Goal: Information Seeking & Learning: Learn about a topic

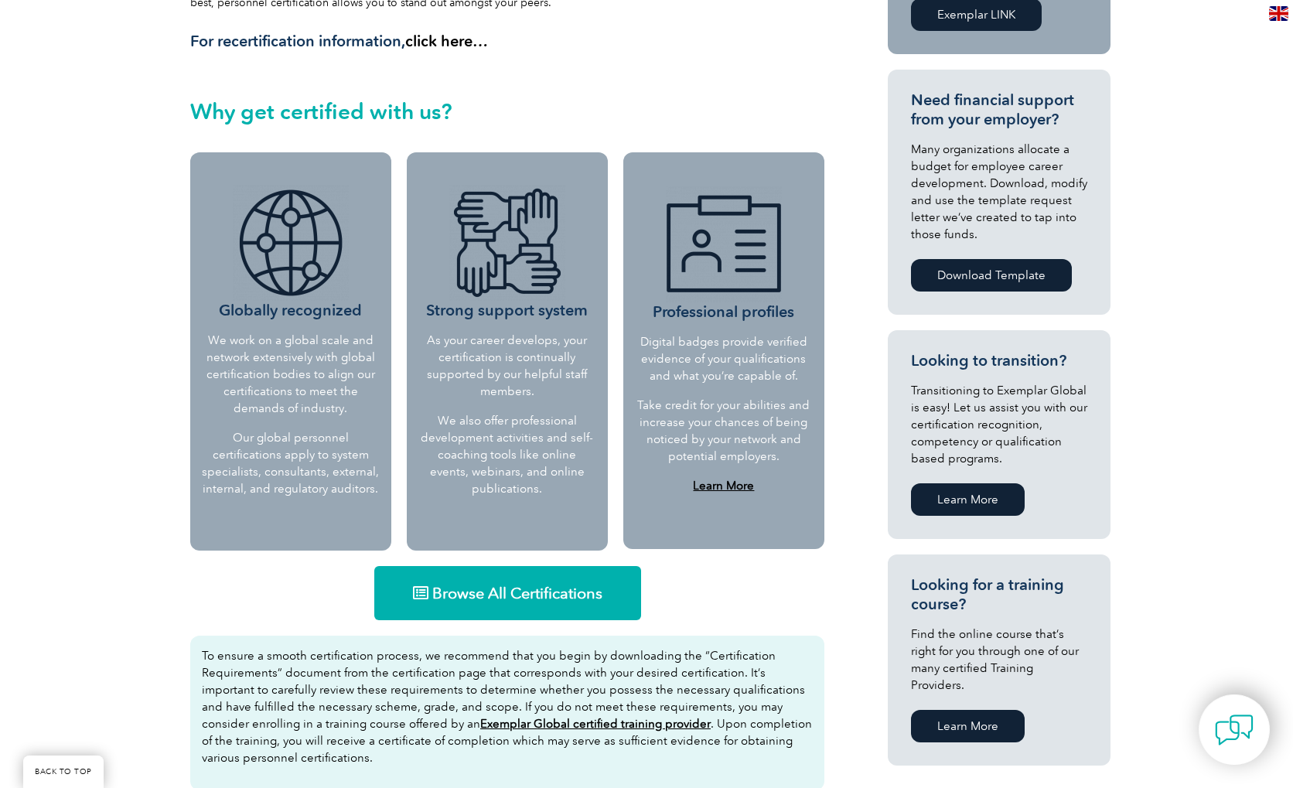
scroll to position [541, 0]
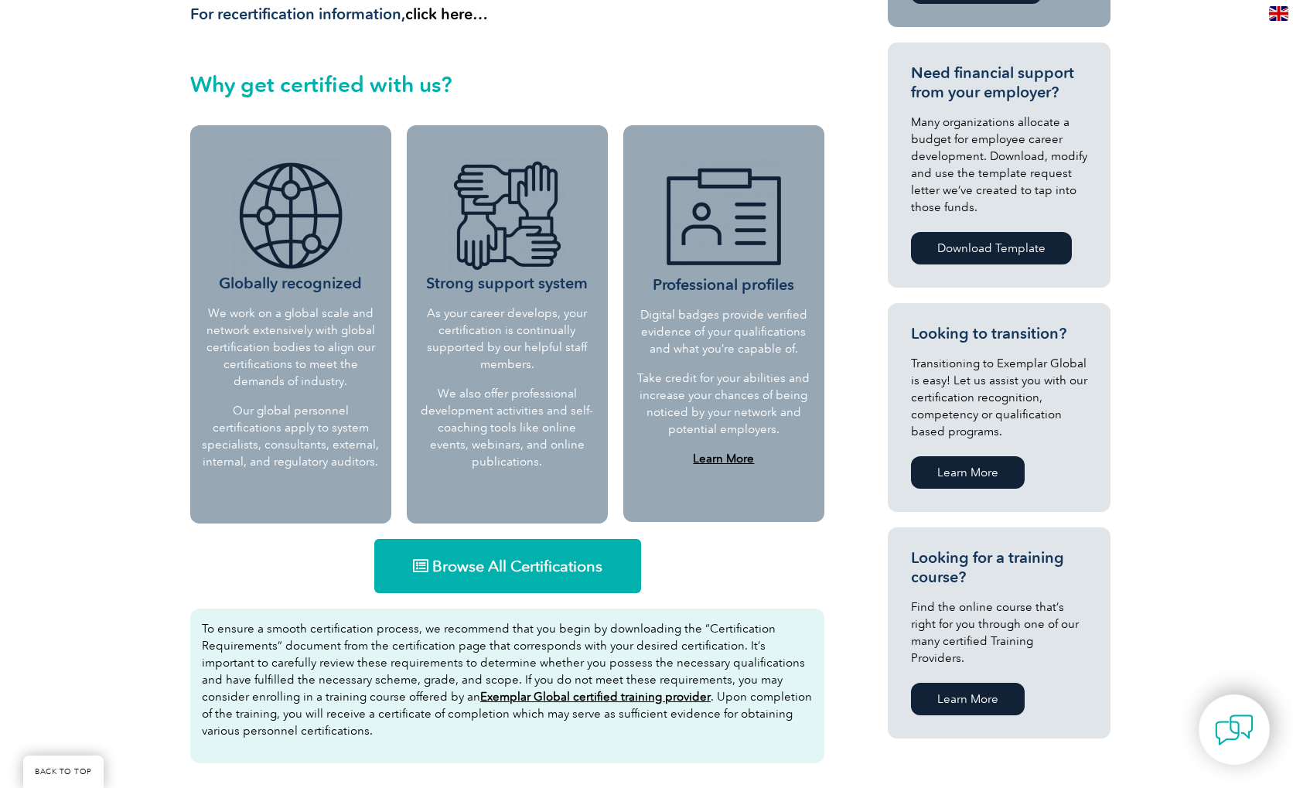
click at [506, 554] on link "Browse All Certifications" at bounding box center [507, 566] width 267 height 54
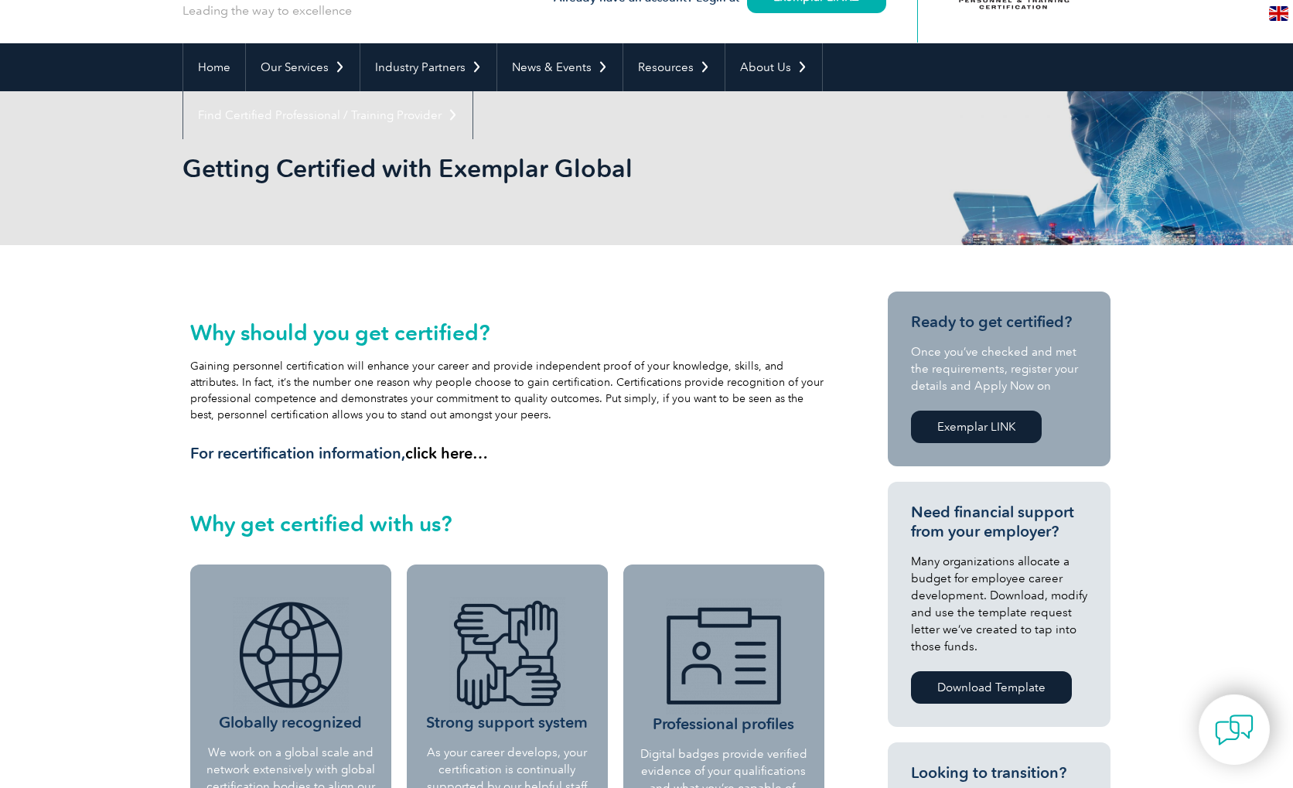
scroll to position [0, 0]
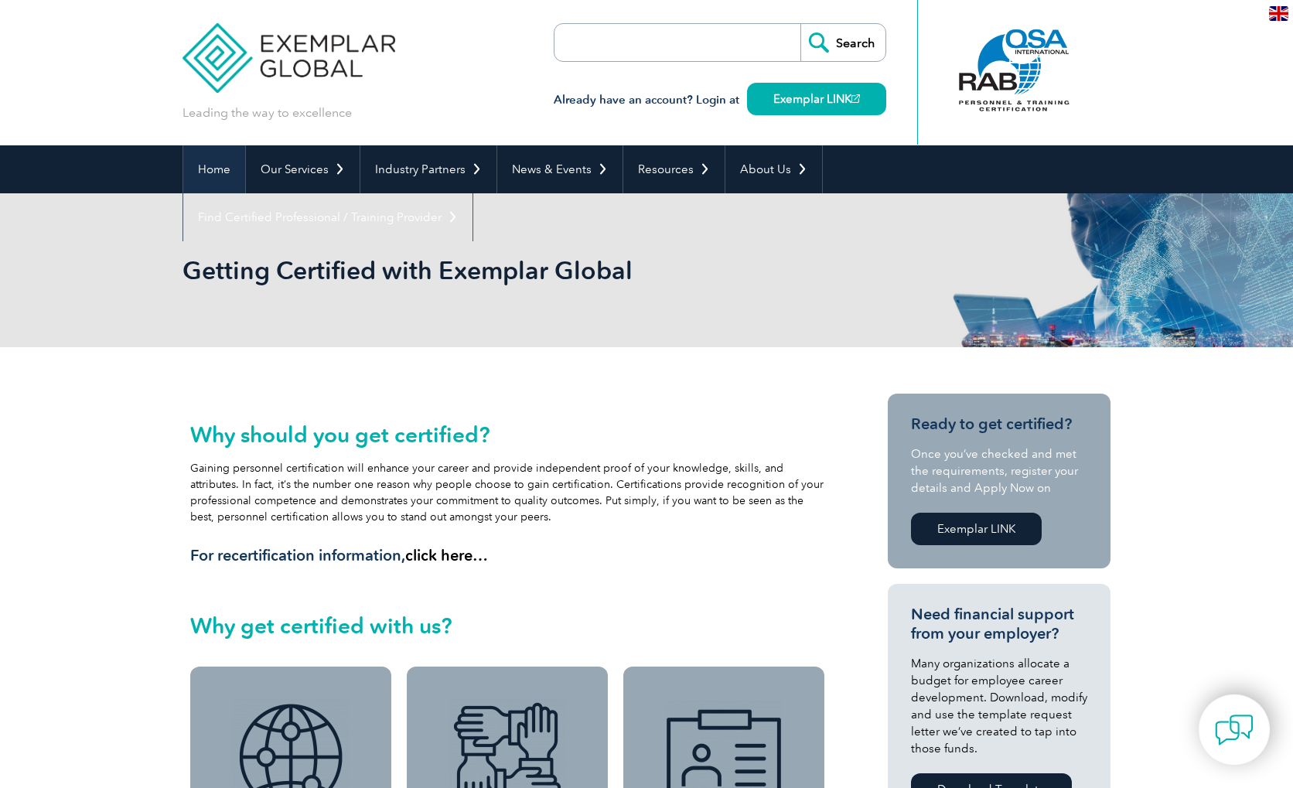
click at [220, 160] on link "Home" at bounding box center [214, 169] width 62 height 48
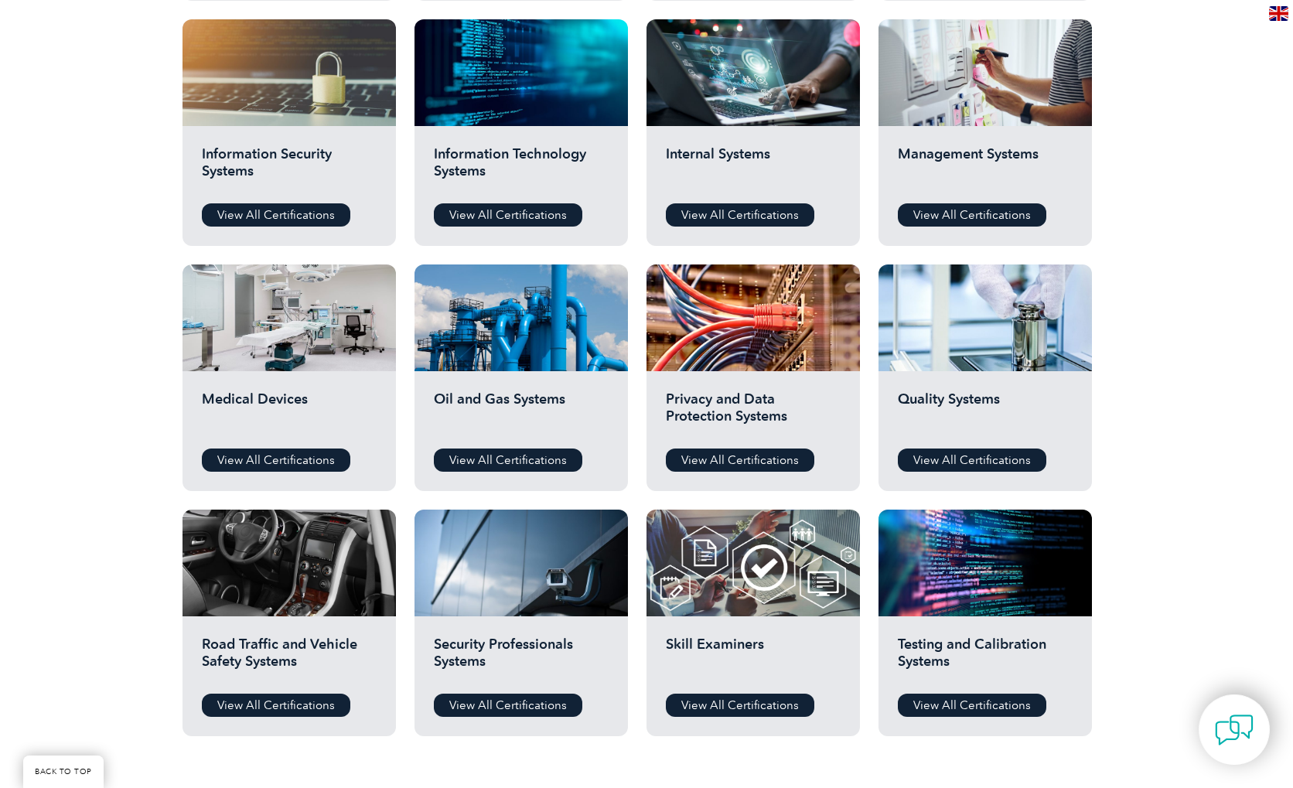
scroll to position [851, 0]
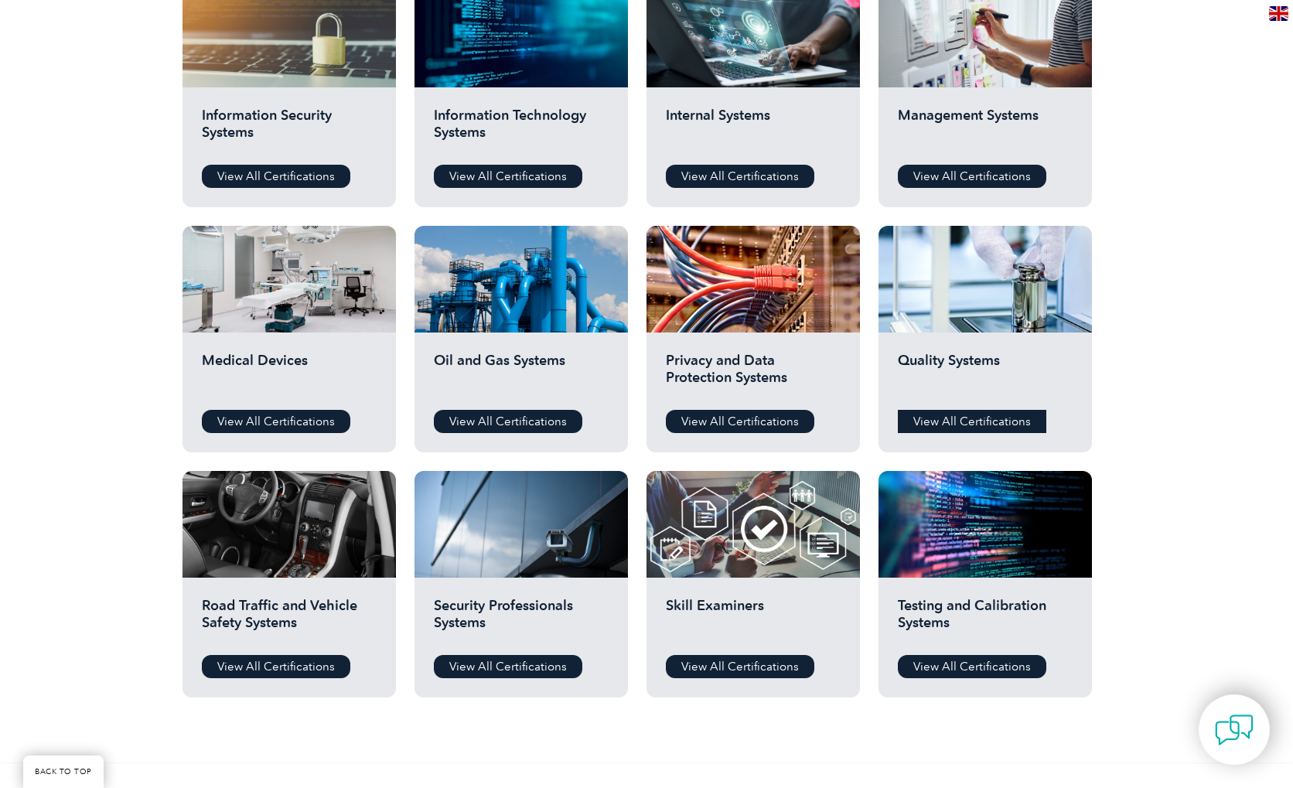
click at [965, 420] on link "View All Certifications" at bounding box center [972, 421] width 148 height 23
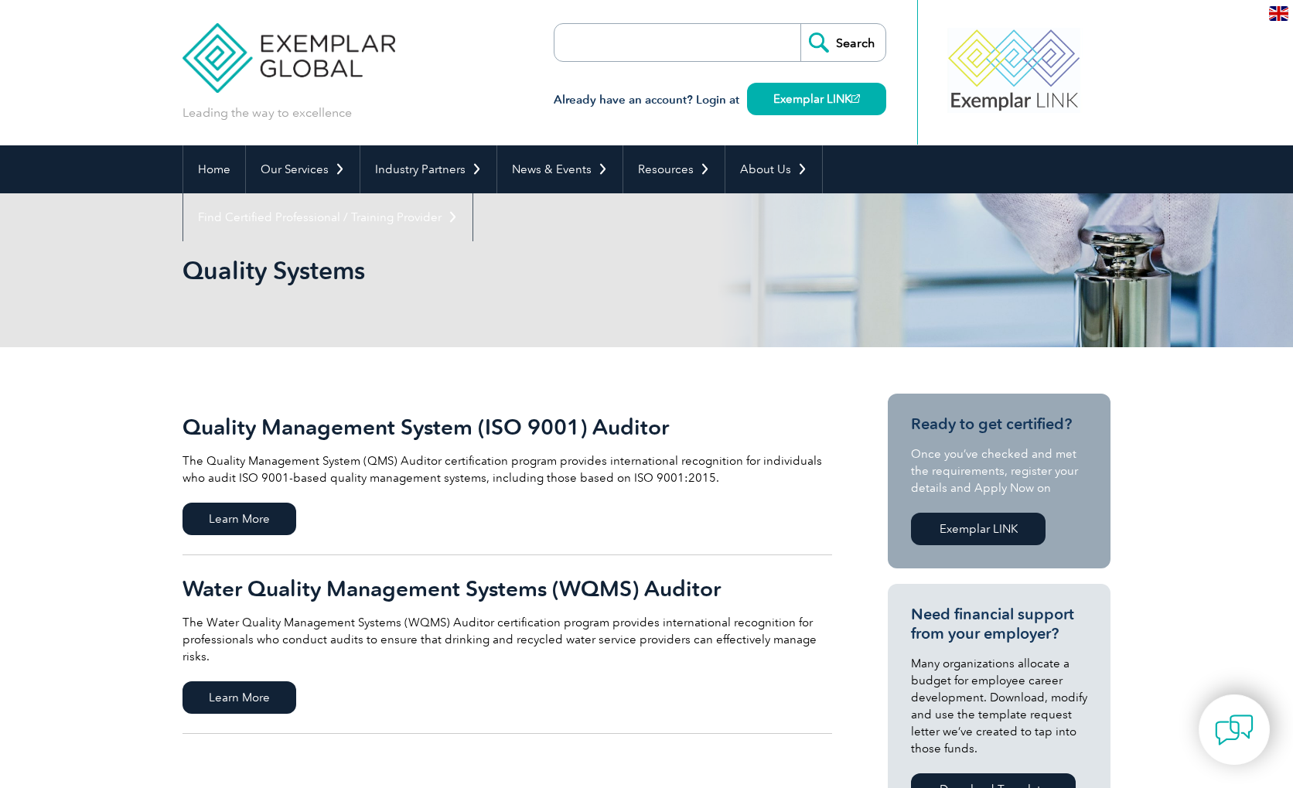
click at [615, 52] on input "search" at bounding box center [643, 42] width 162 height 37
type input "Lead Auditor"
click at [800, 24] on input "Search" at bounding box center [842, 42] width 85 height 37
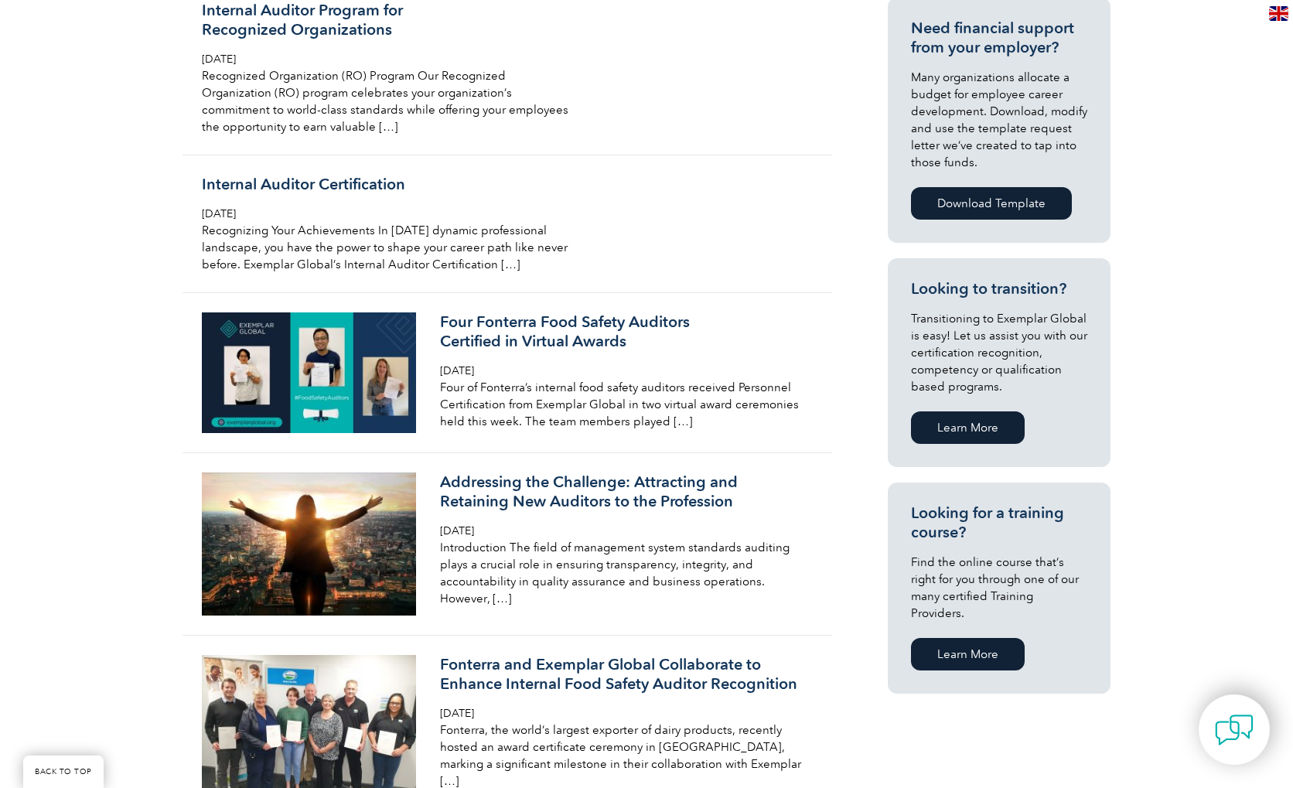
scroll to position [77, 0]
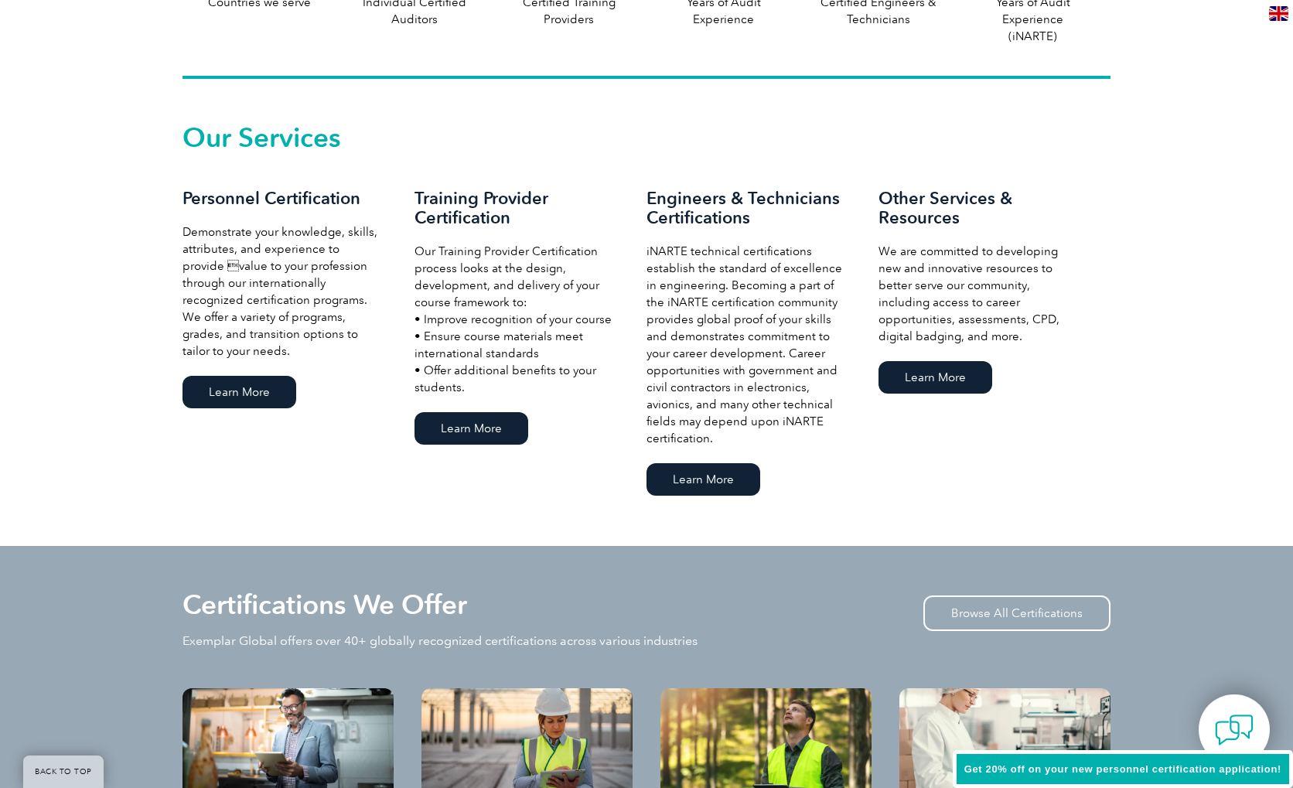
scroll to position [928, 0]
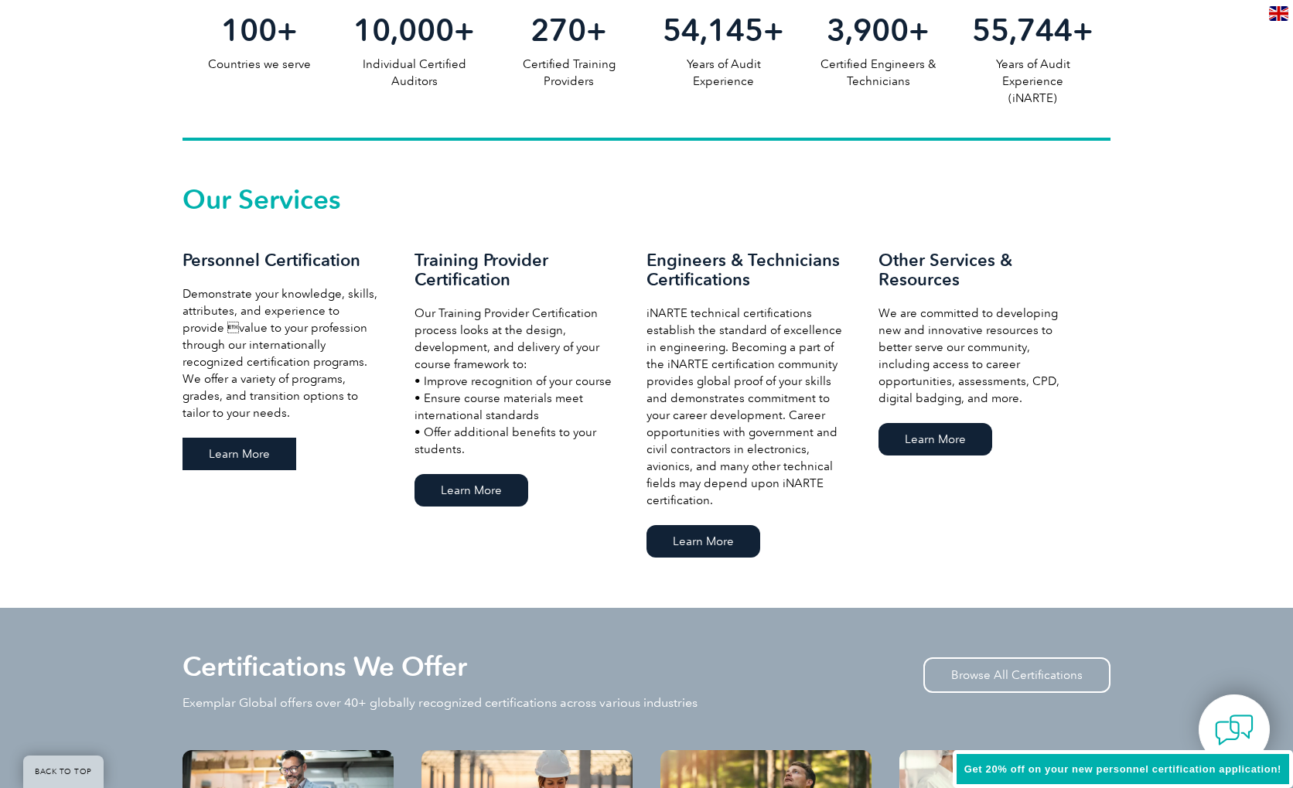
click at [230, 452] on link "Learn More" at bounding box center [239, 454] width 114 height 32
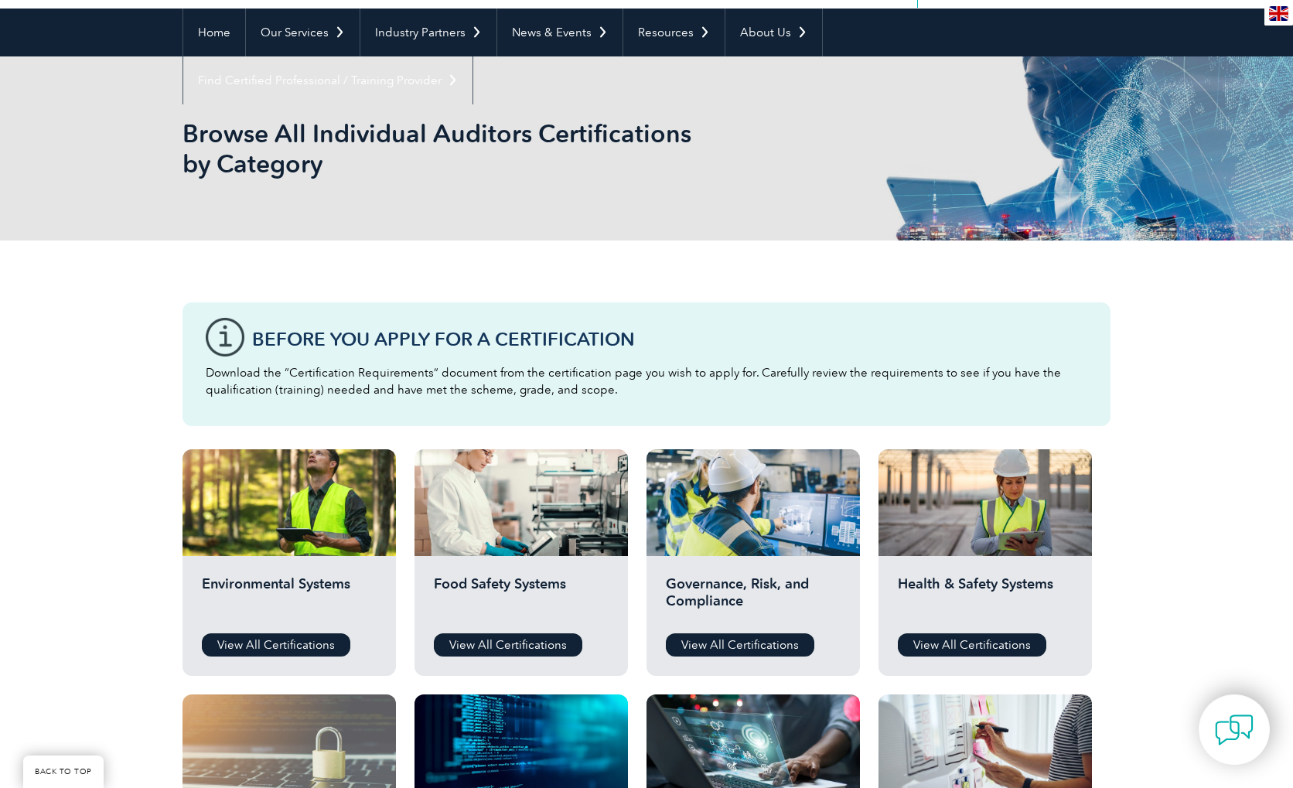
scroll to position [387, 0]
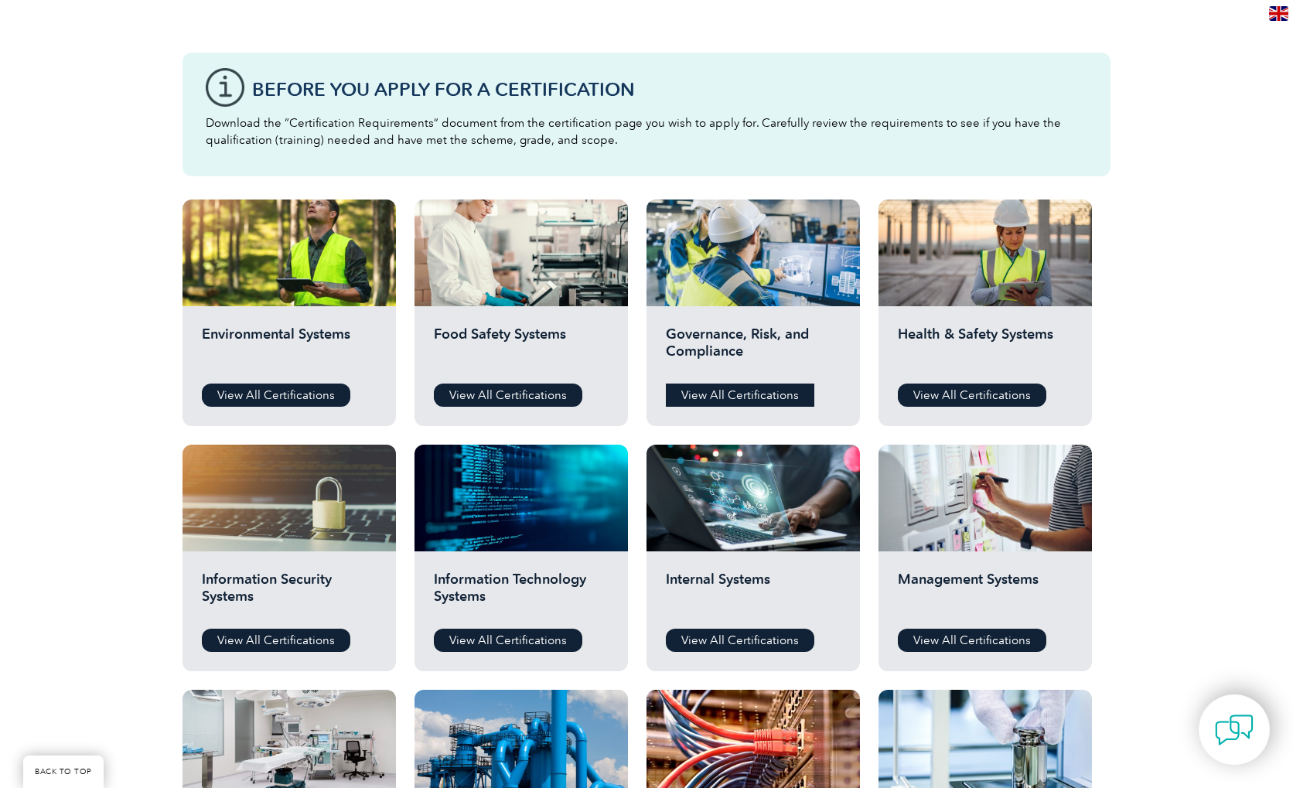
click at [721, 389] on link "View All Certifications" at bounding box center [740, 395] width 148 height 23
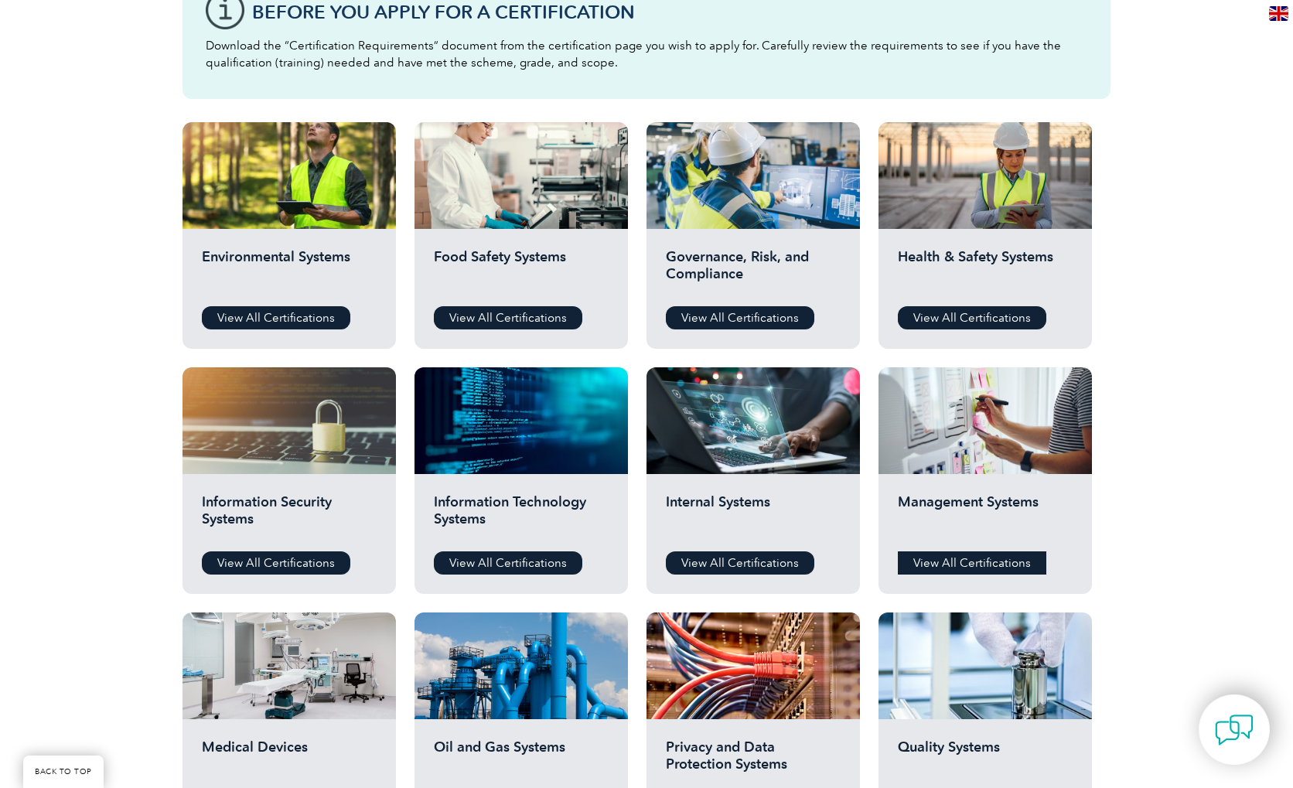
click at [993, 554] on link "View All Certifications" at bounding box center [972, 562] width 148 height 23
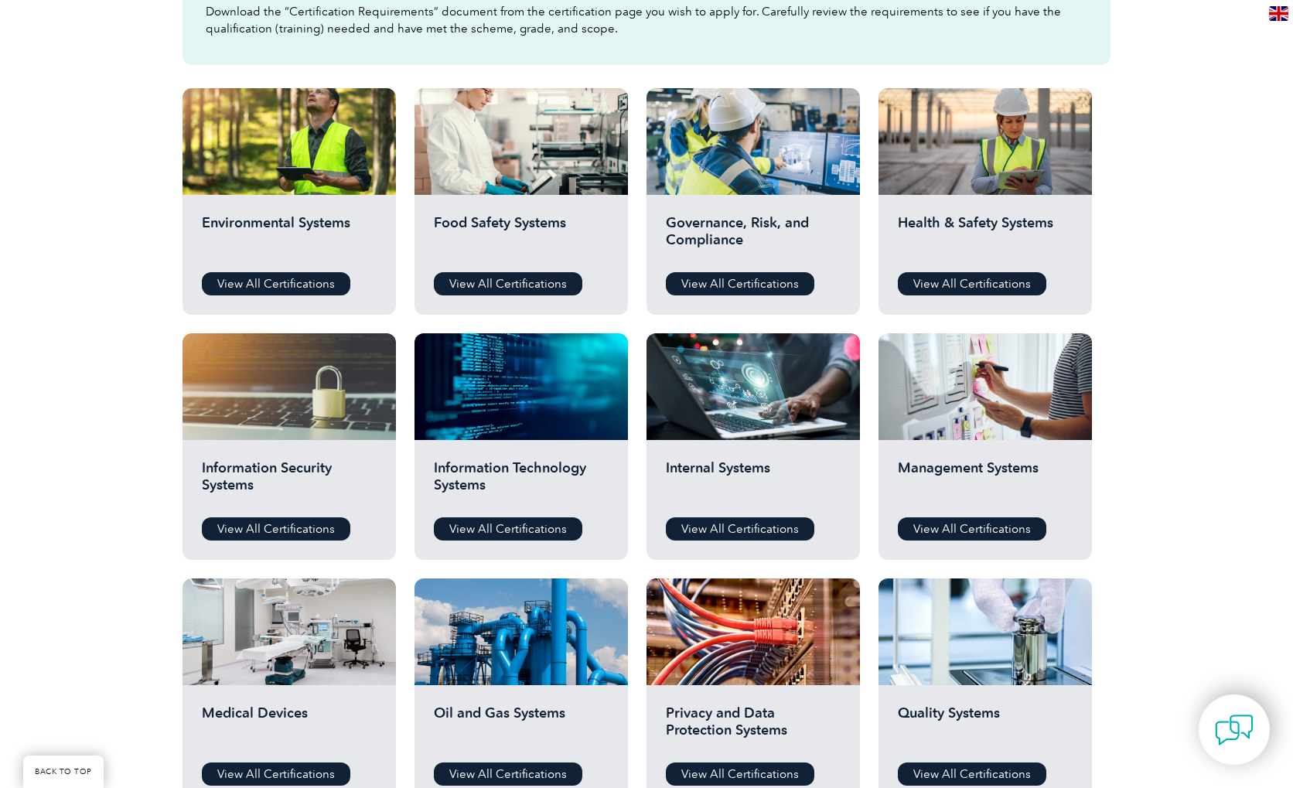
scroll to position [541, 0]
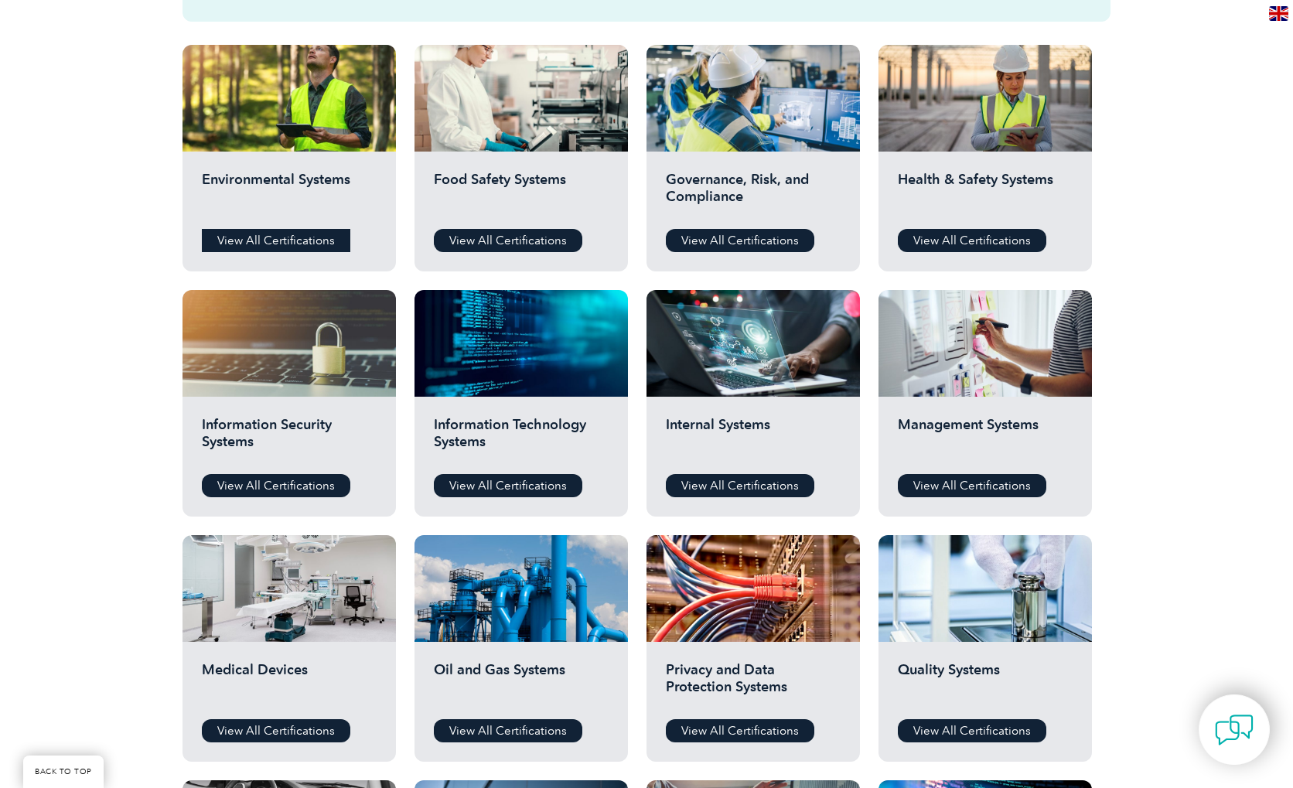
click at [303, 239] on link "View All Certifications" at bounding box center [276, 240] width 148 height 23
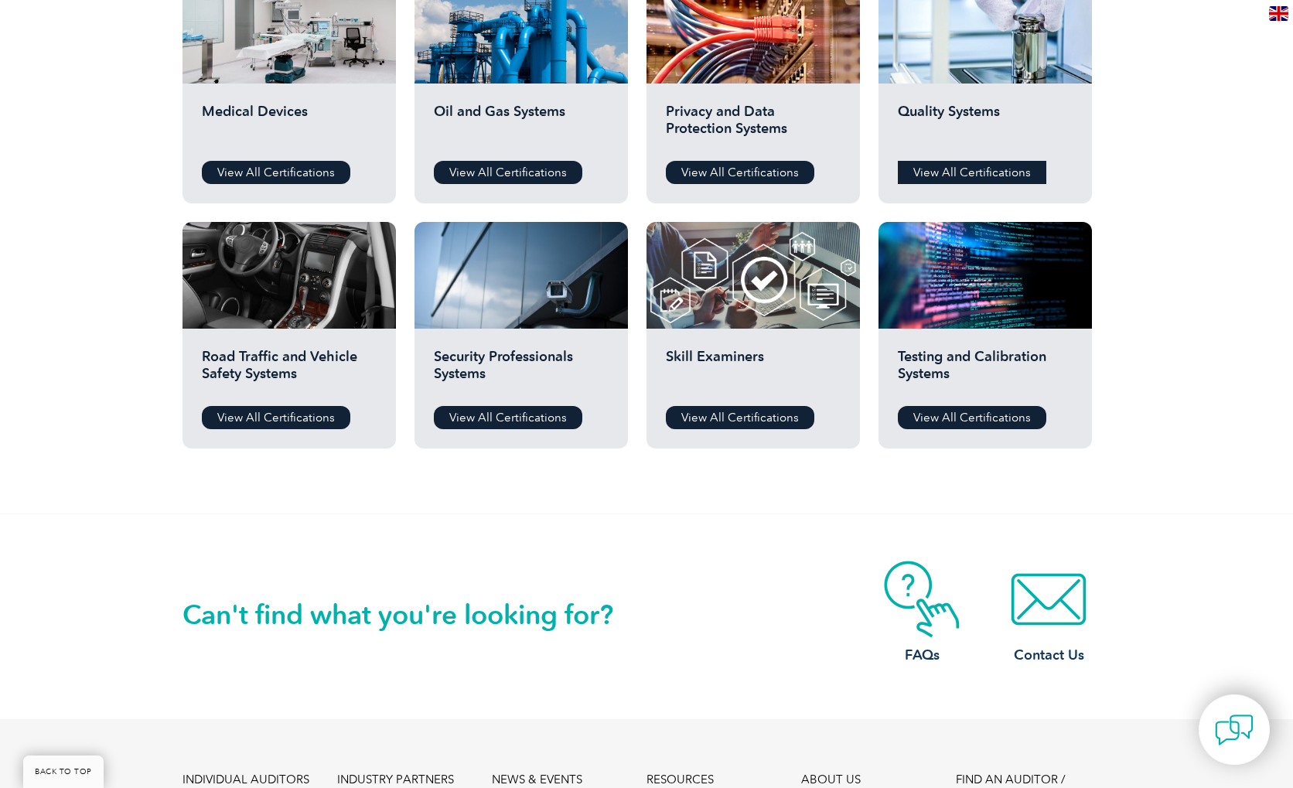
scroll to position [1005, 0]
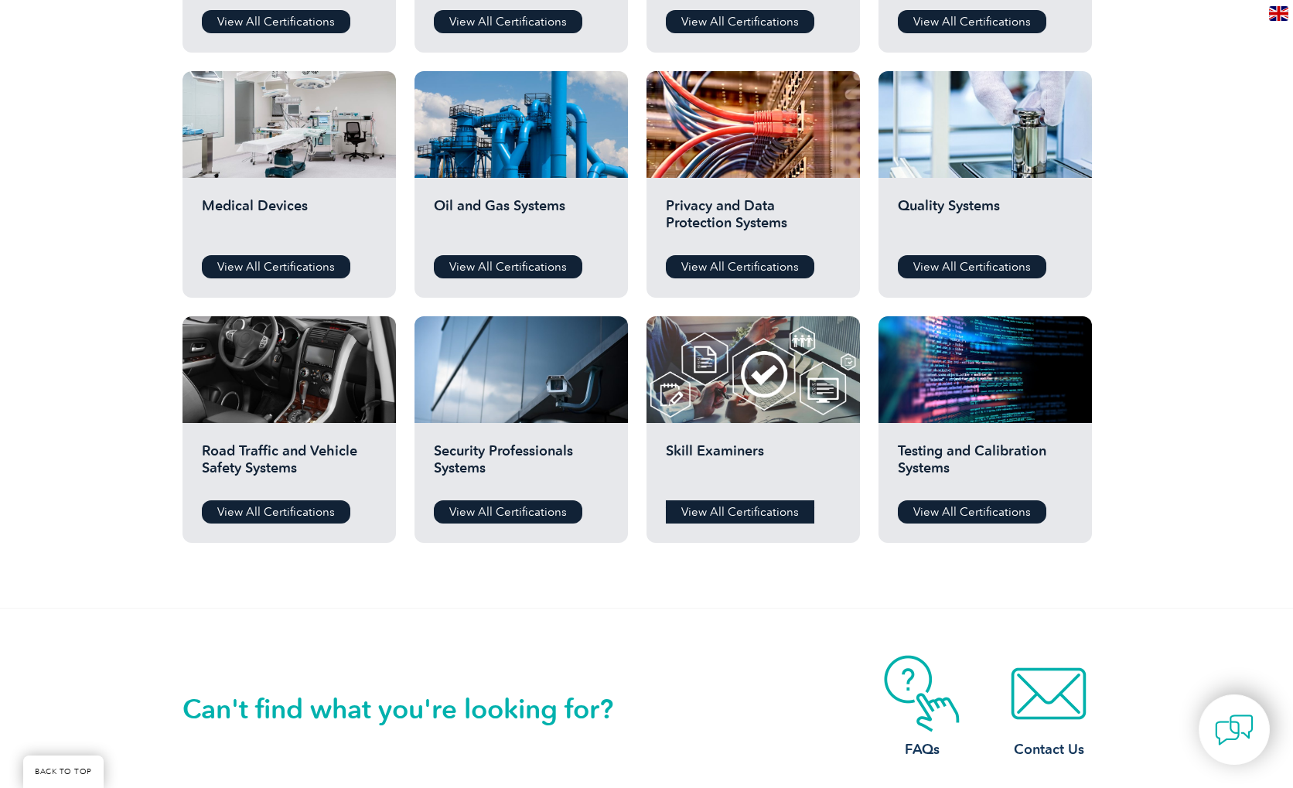
click at [786, 516] on link "View All Certifications" at bounding box center [740, 511] width 148 height 23
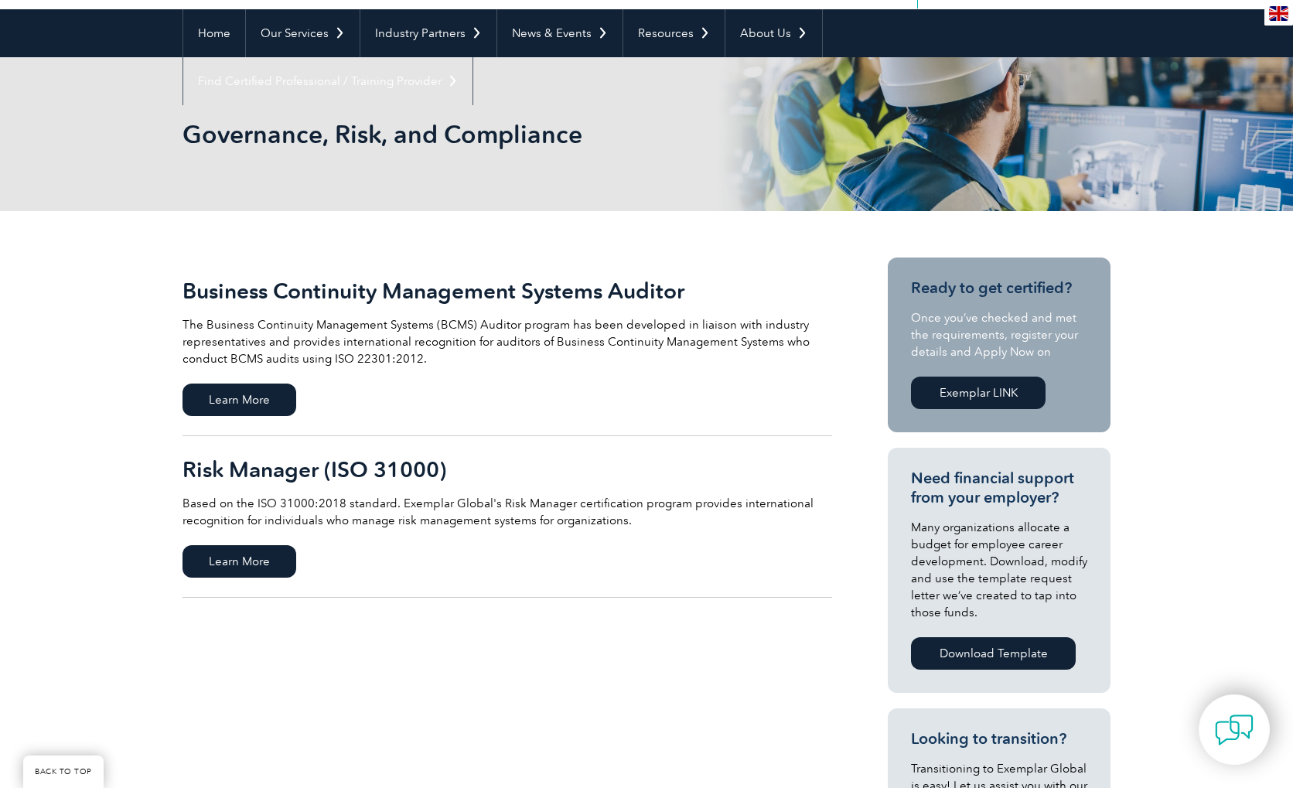
scroll to position [155, 0]
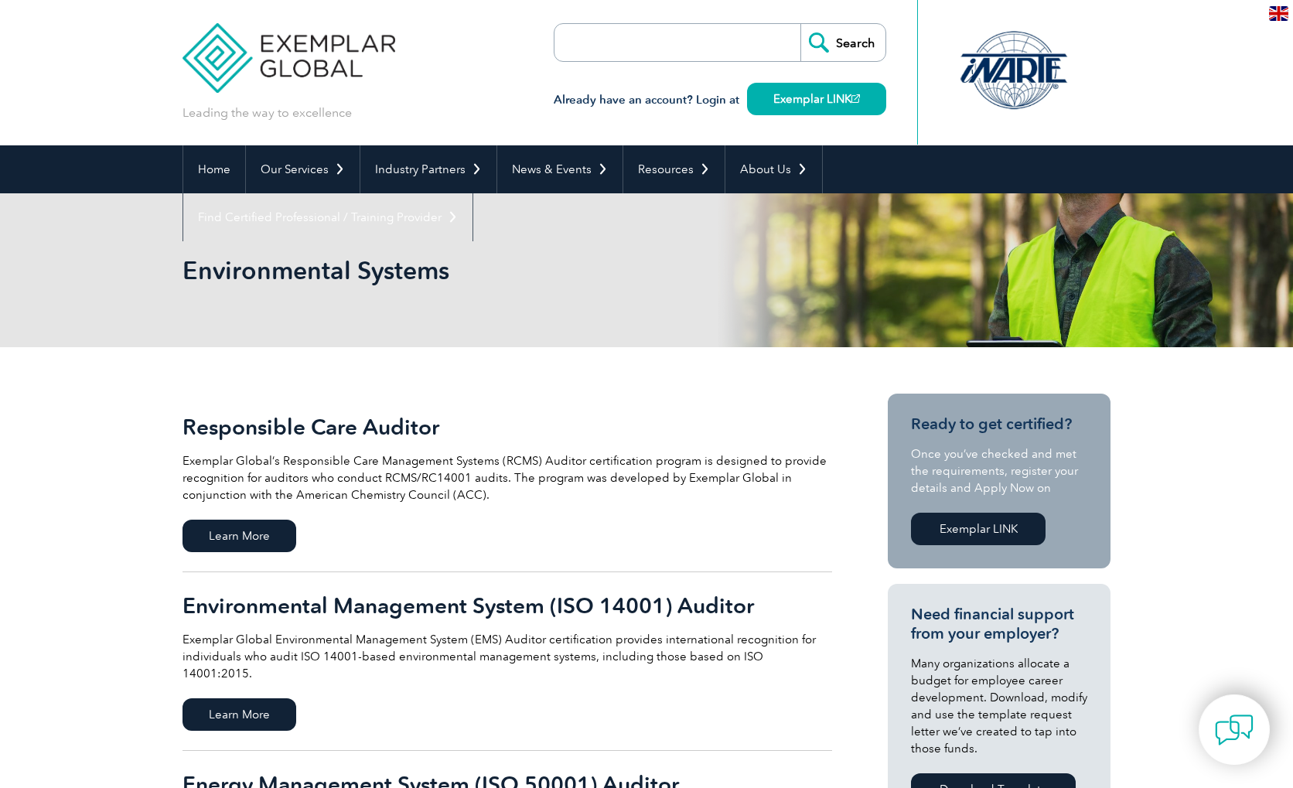
scroll to position [387, 0]
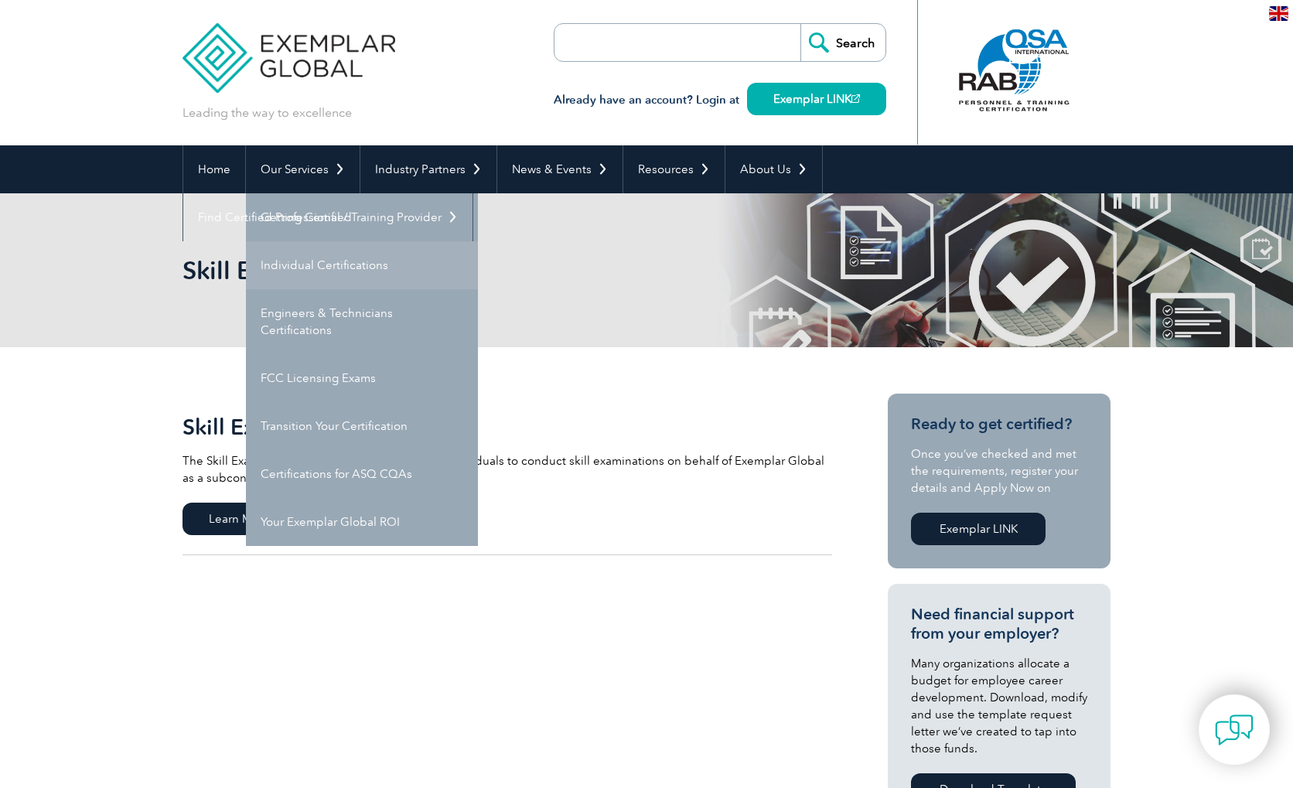
click at [314, 249] on link "Individual Certifications" at bounding box center [362, 265] width 232 height 48
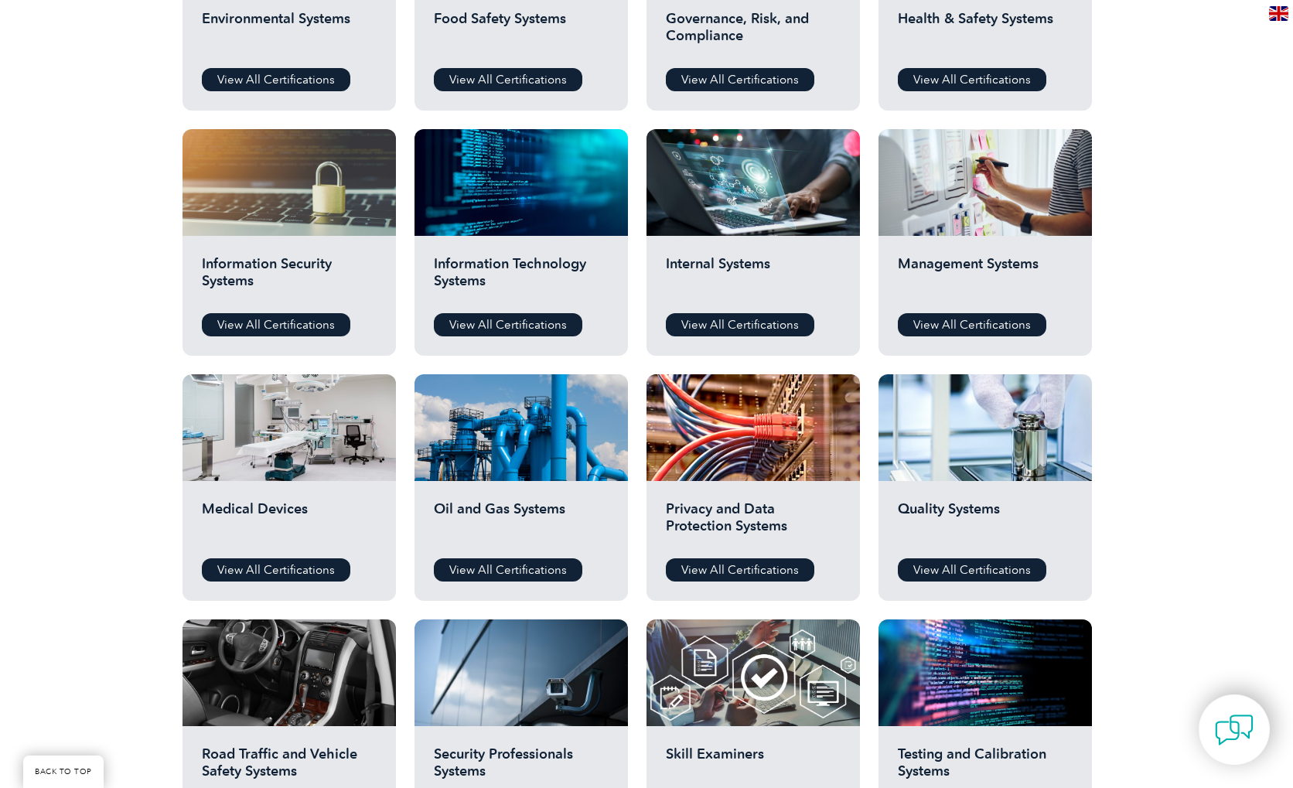
scroll to position [851, 0]
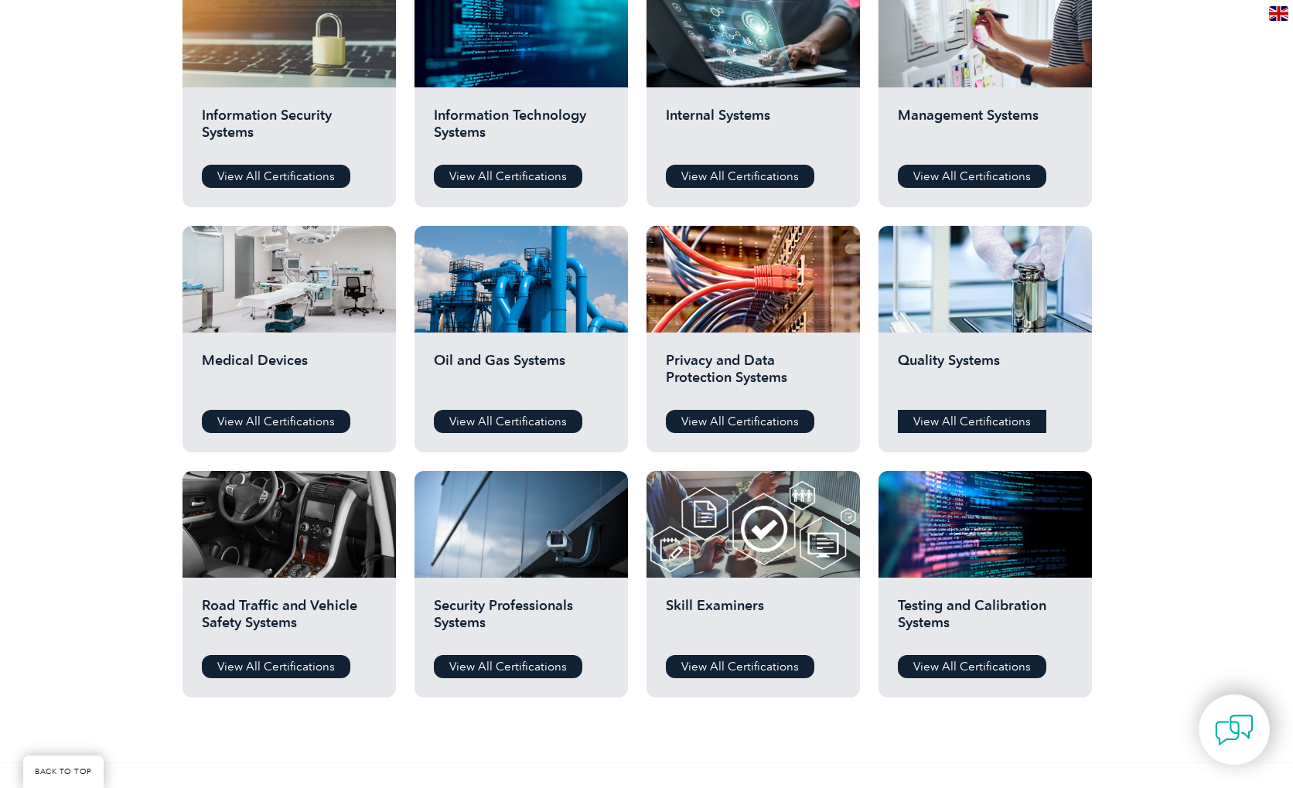
click at [951, 426] on link "View All Certifications" at bounding box center [972, 421] width 148 height 23
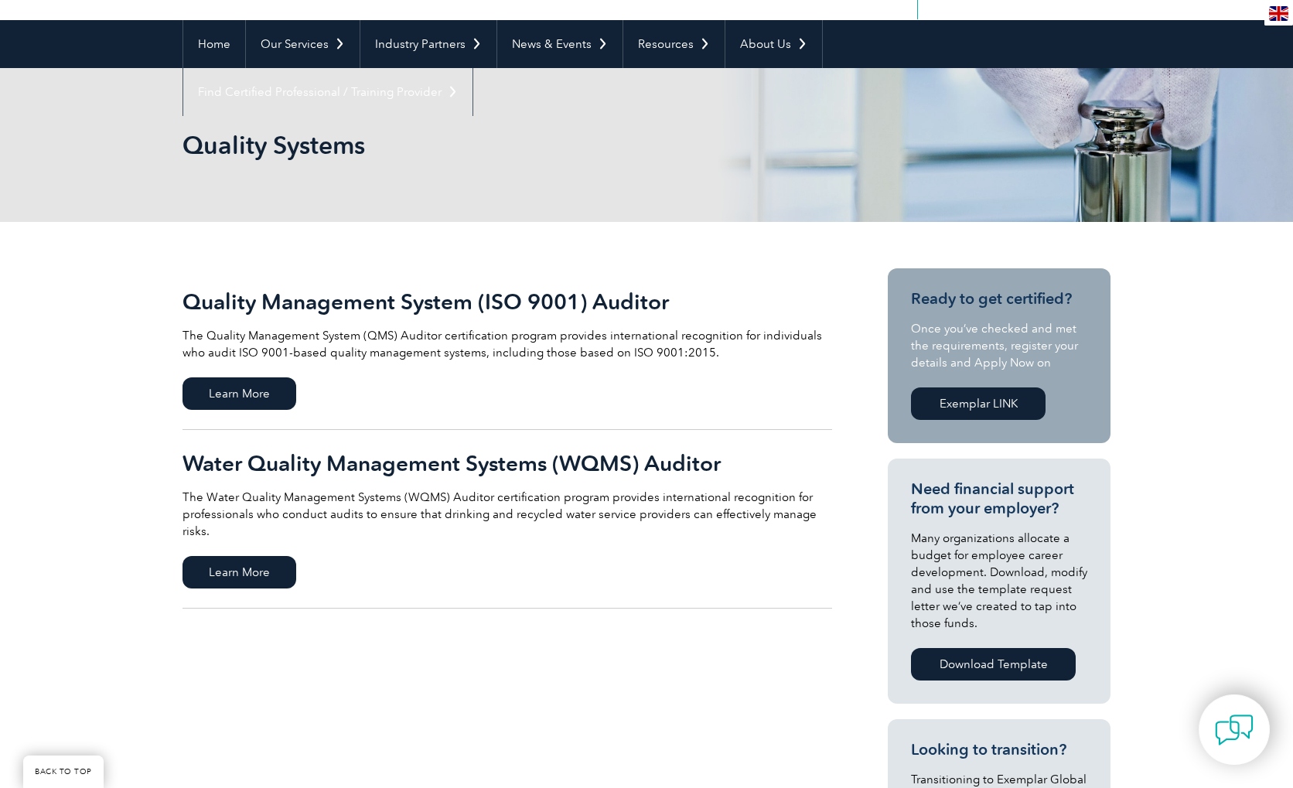
scroll to position [232, 0]
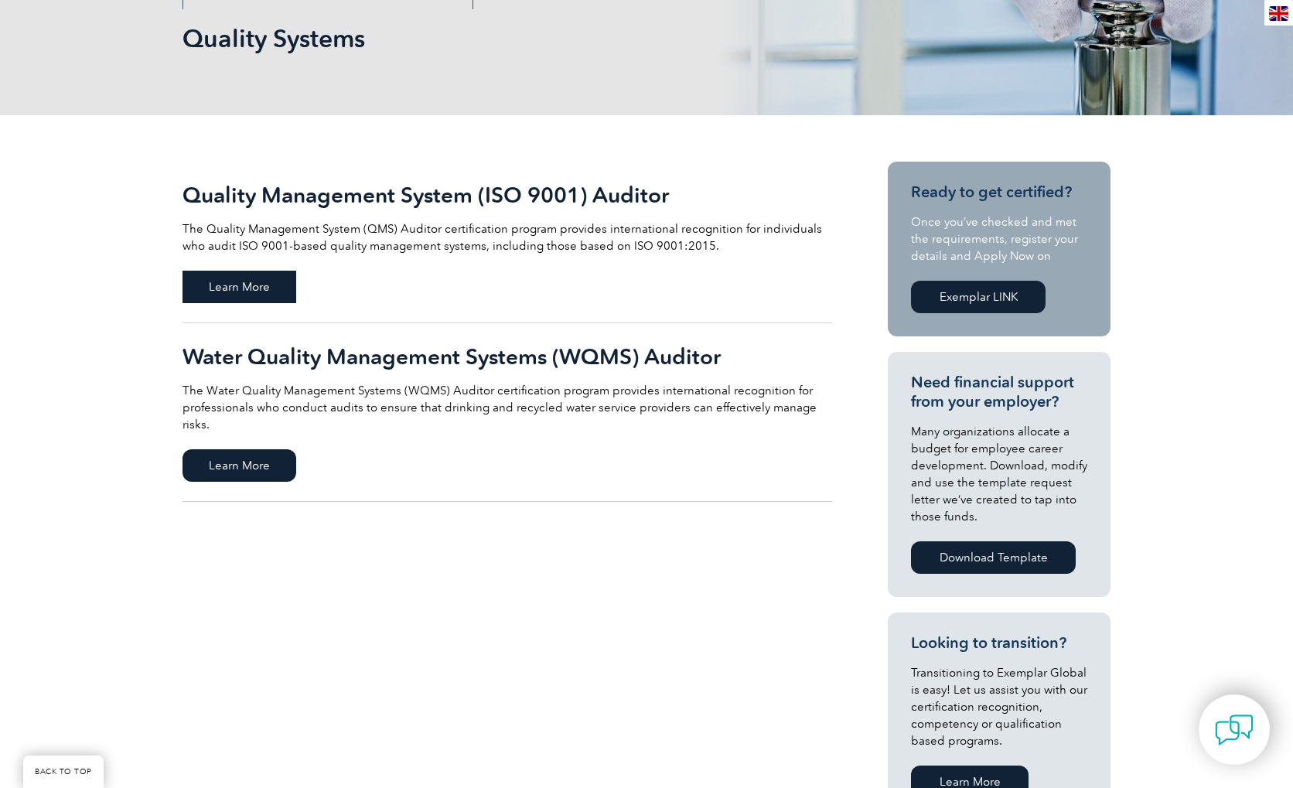
click at [270, 281] on span "Learn More" at bounding box center [239, 287] width 114 height 32
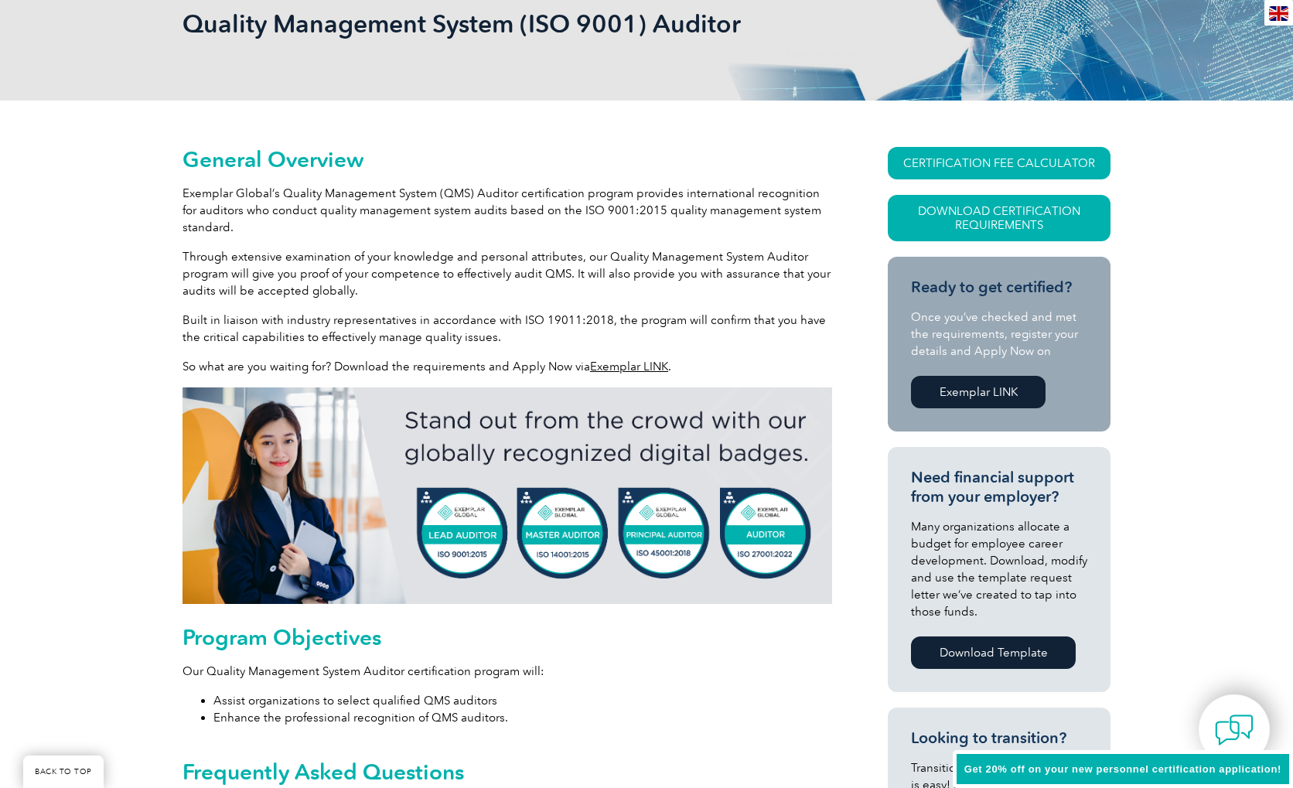
scroll to position [309, 0]
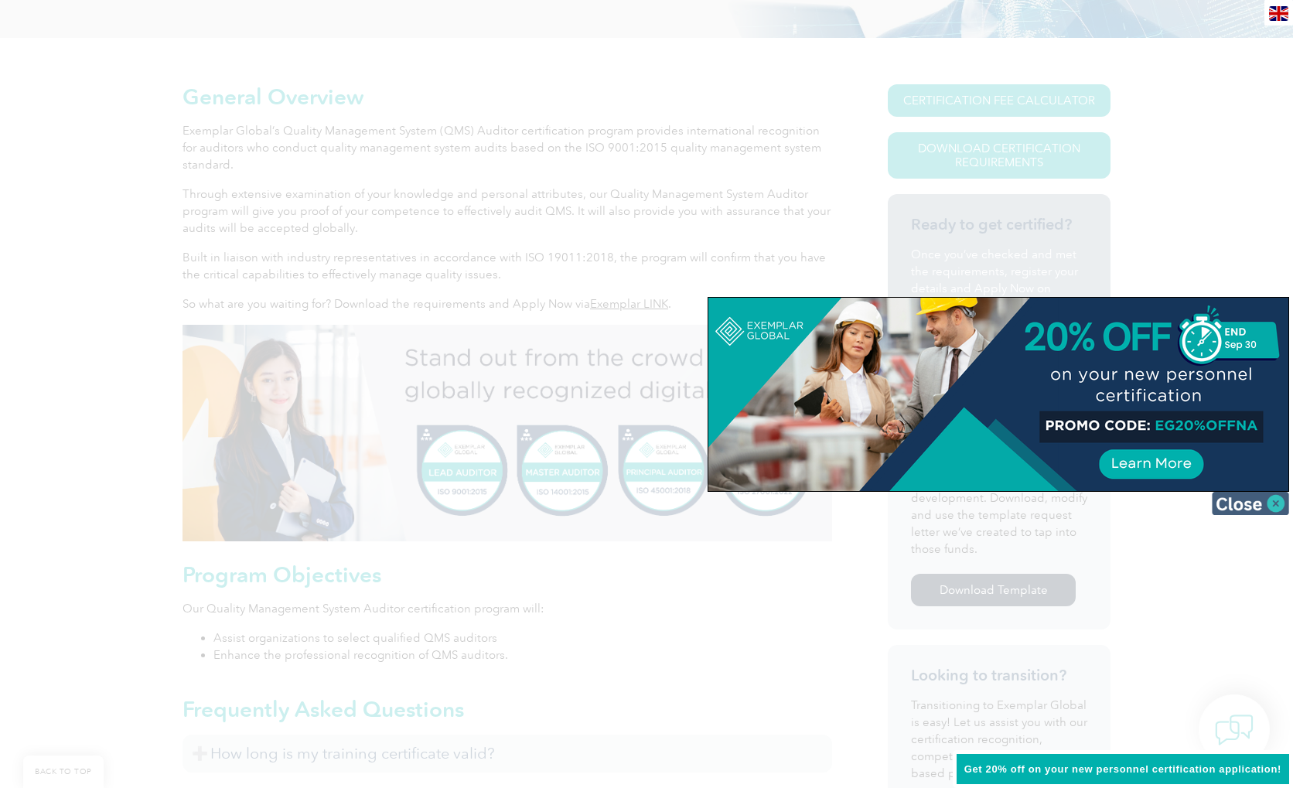
click at [1271, 498] on img at bounding box center [1250, 503] width 77 height 23
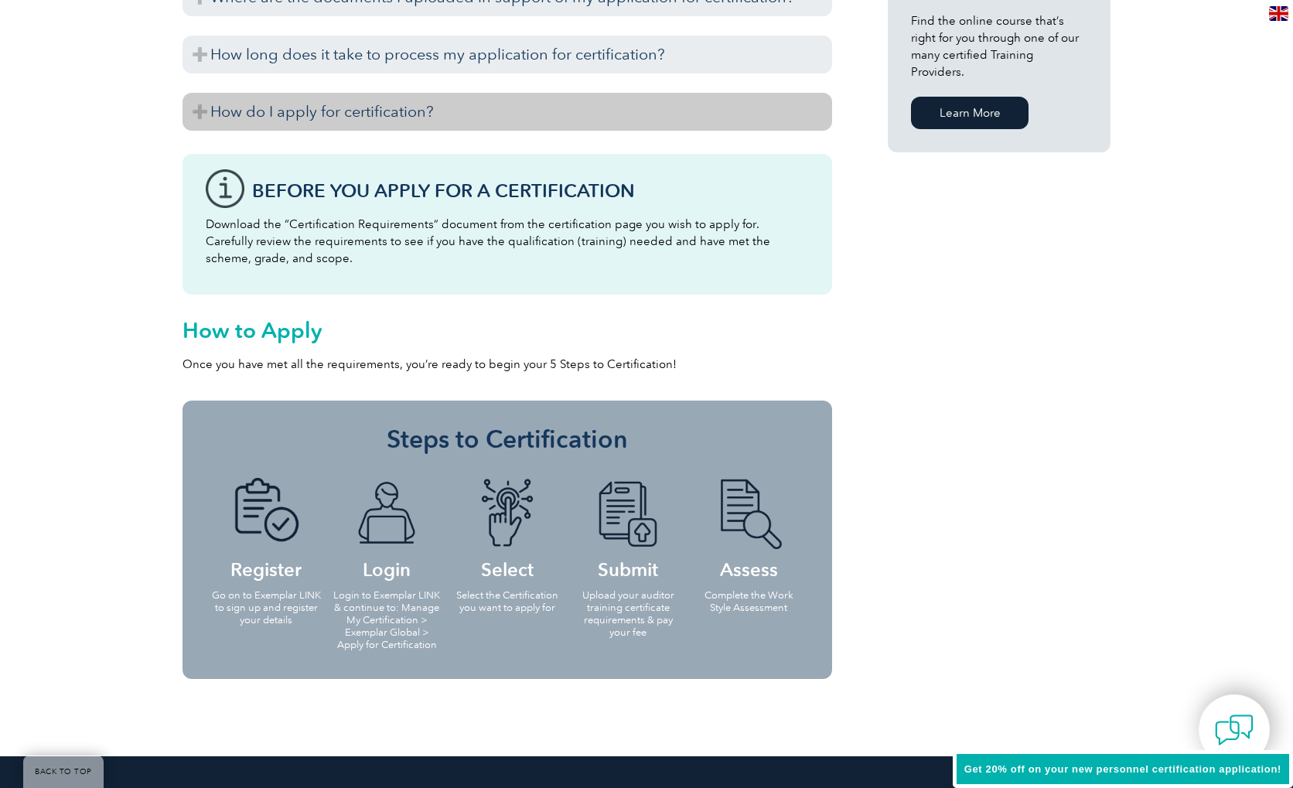
scroll to position [851, 0]
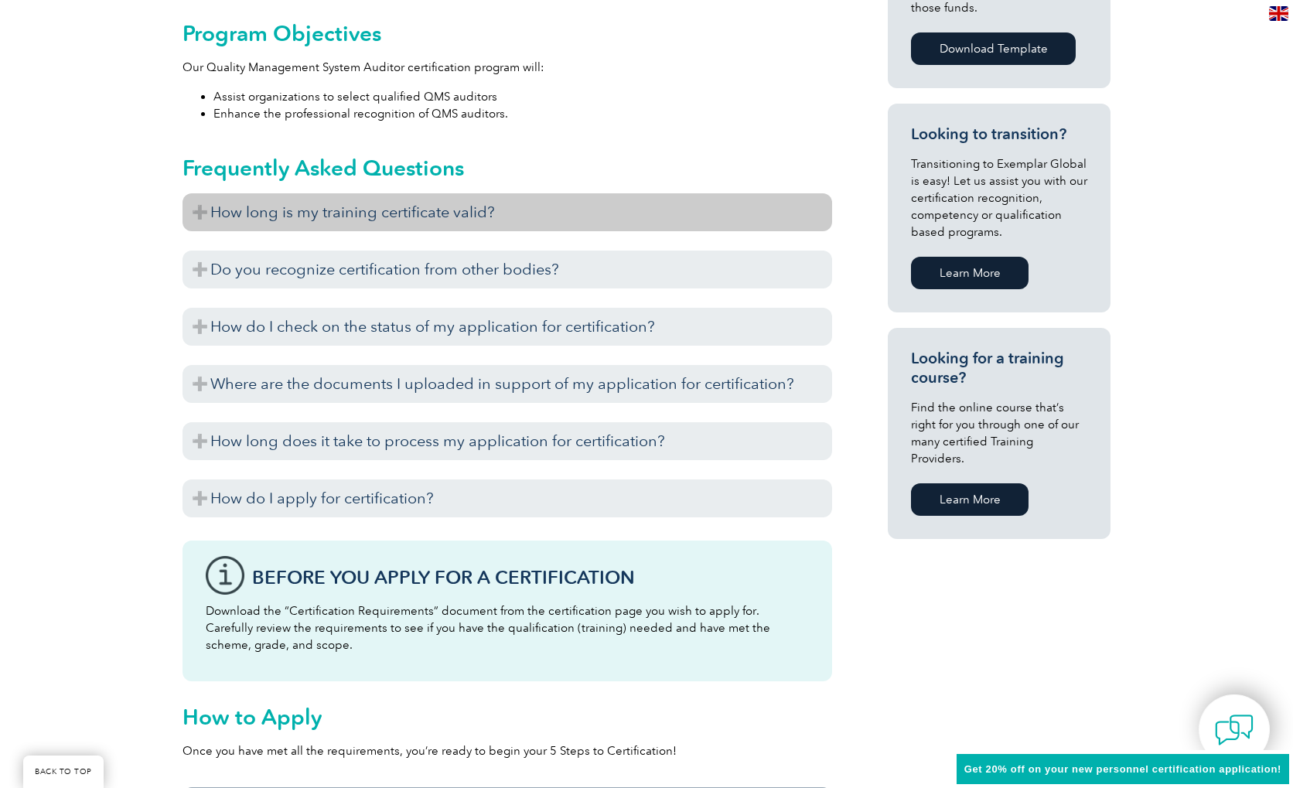
click at [361, 213] on h3 "How long is my training certificate valid?" at bounding box center [506, 212] width 649 height 38
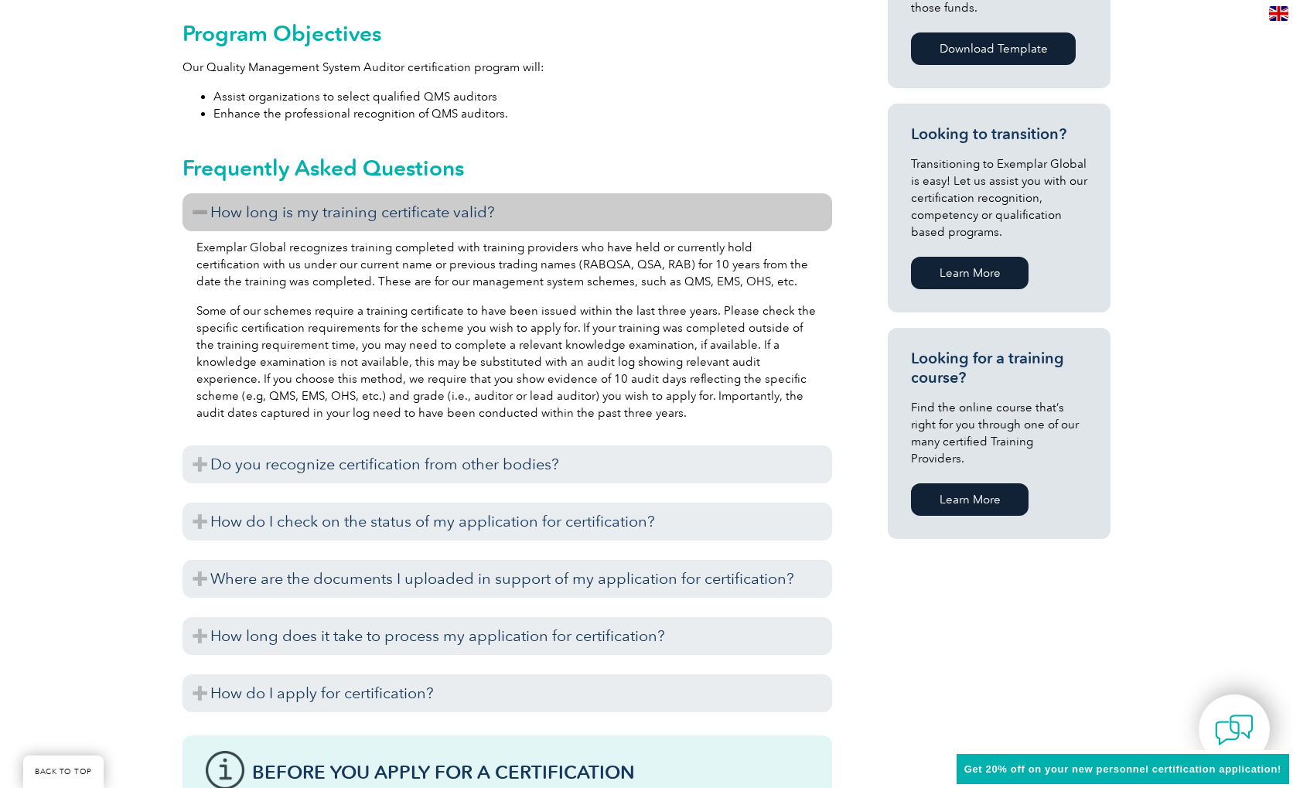
click at [361, 212] on h3 "How long is my training certificate valid?" at bounding box center [506, 212] width 649 height 38
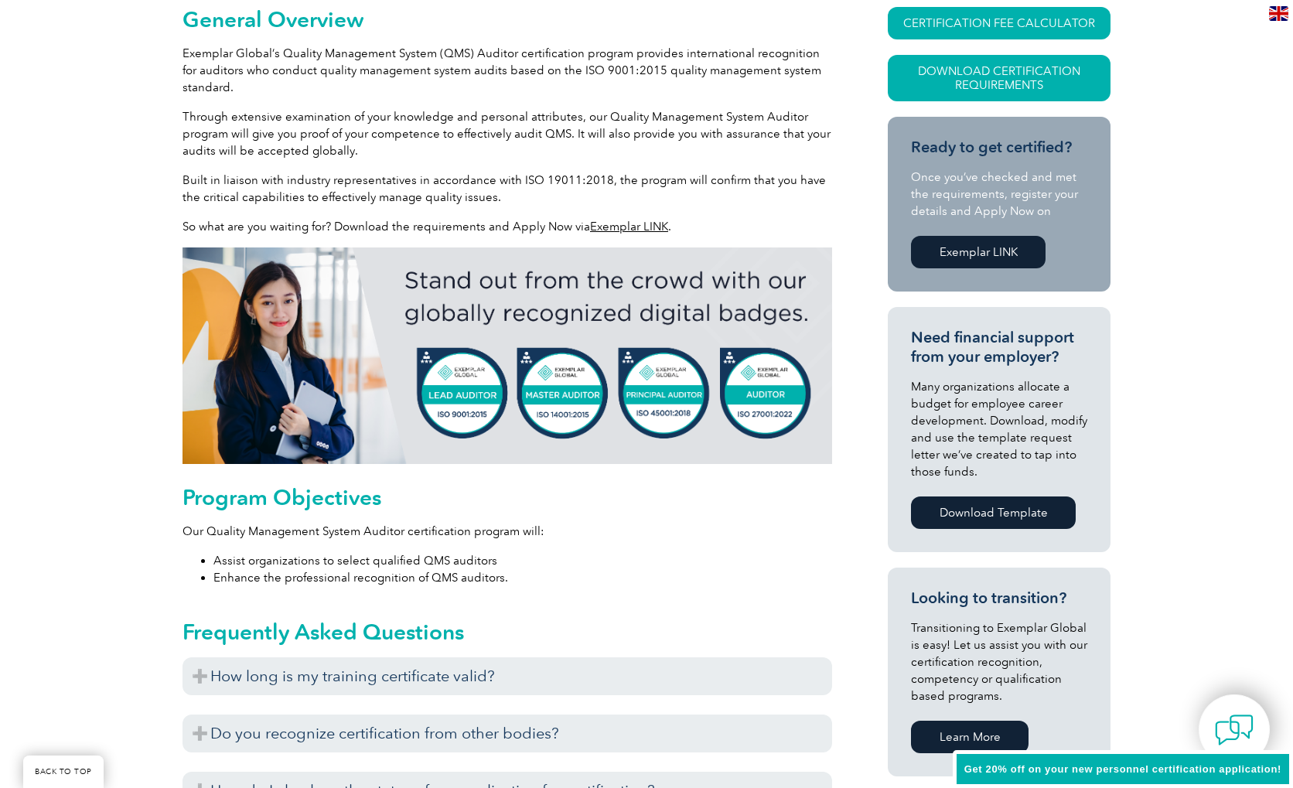
scroll to position [0, 0]
